Goal: Communication & Community: Participate in discussion

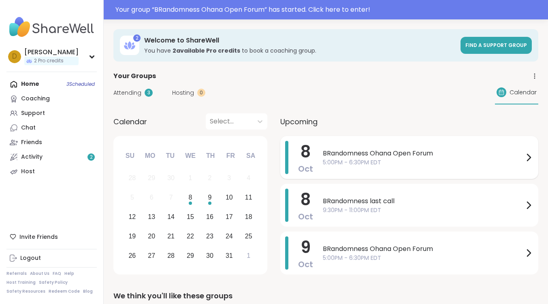
click at [354, 149] on span "BRandomness Ohana Open Forum" at bounding box center [423, 154] width 201 height 10
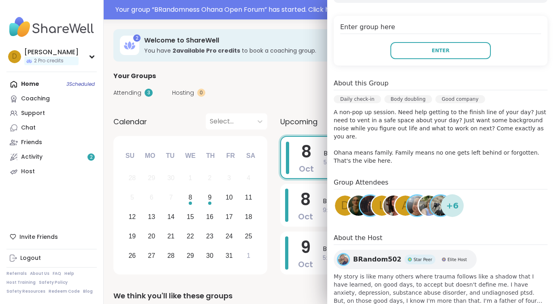
scroll to position [175, 0]
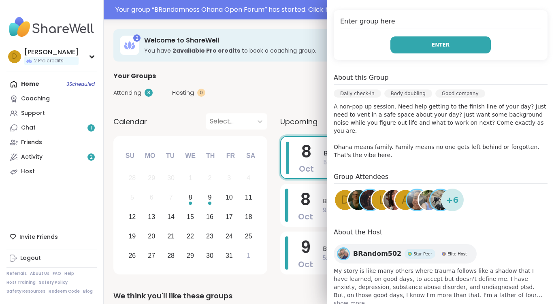
click at [419, 36] on button "Enter" at bounding box center [441, 44] width 100 height 17
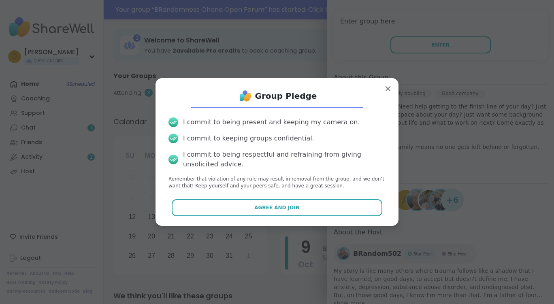
click at [267, 198] on div "Group Pledge I commit to being present and keeping my camera on. I commit to ke…" at bounding box center [277, 152] width 230 height 135
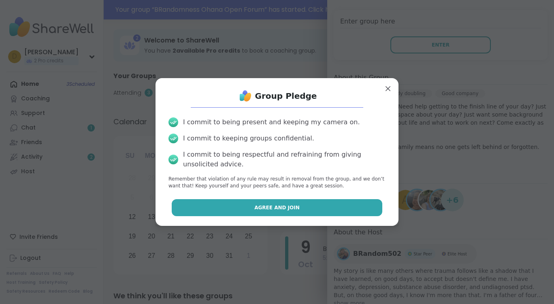
click at [268, 203] on button "Agree and Join" at bounding box center [277, 207] width 211 height 17
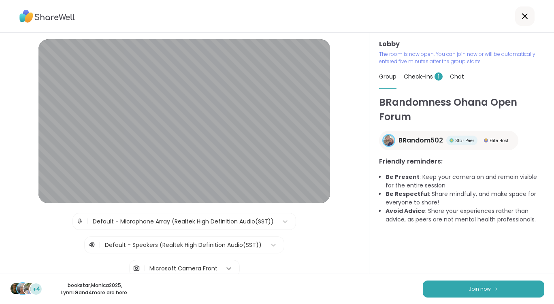
click at [222, 268] on div at bounding box center [229, 268] width 15 height 15
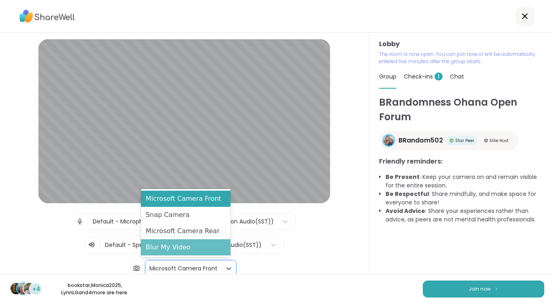
click at [201, 248] on div "Blur My Video" at bounding box center [186, 247] width 90 height 16
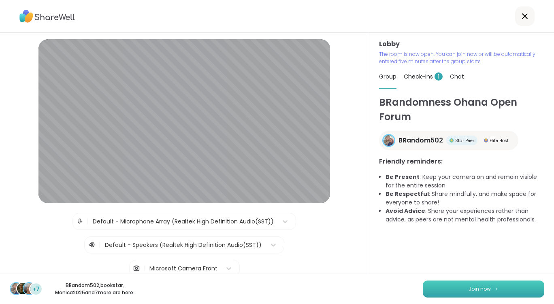
click at [481, 291] on span "Join now" at bounding box center [480, 289] width 22 height 7
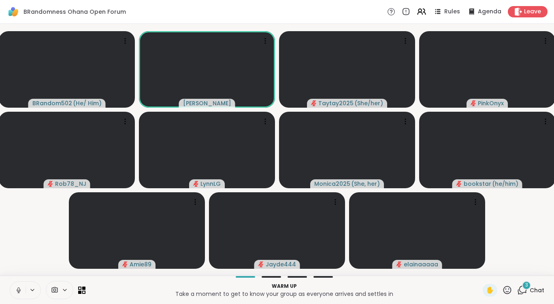
click at [21, 289] on icon at bounding box center [18, 290] width 7 height 7
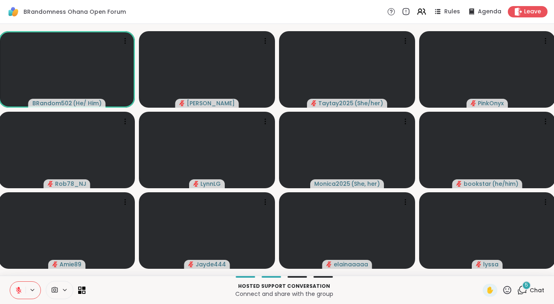
click at [363, 288] on p "Hosted support conversation" at bounding box center [284, 286] width 388 height 7
click at [522, 289] on div "5" at bounding box center [526, 285] width 9 height 9
